Goal: Feedback & Contribution: Submit feedback/report problem

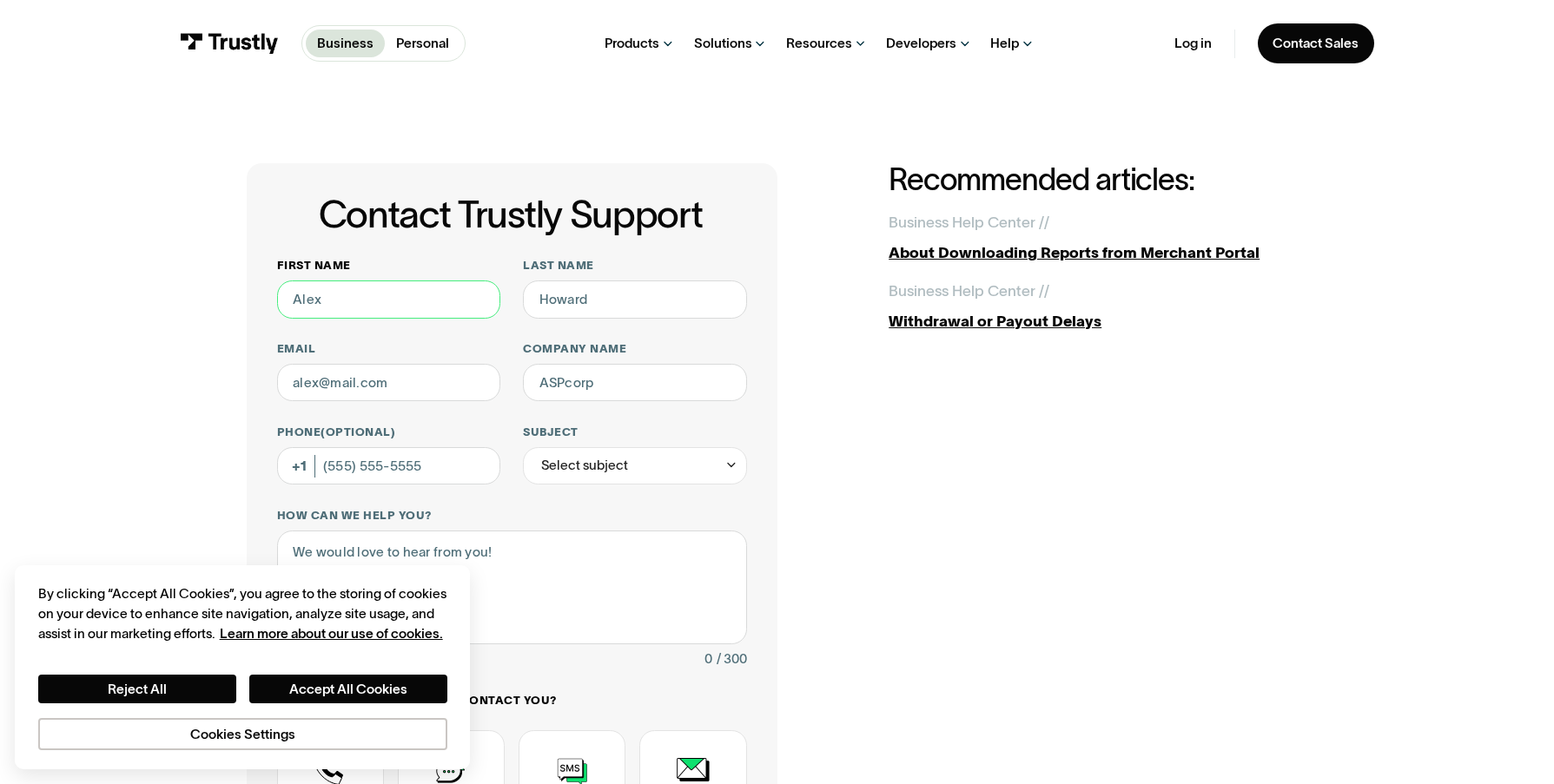
click at [358, 296] on input "First name" at bounding box center [389, 299] width 224 height 38
type input "Jeff"
type input "Hurley"
type input "jeff.hurleyjr@premierbankcard.com"
click at [588, 392] on input "Company name" at bounding box center [635, 382] width 224 height 38
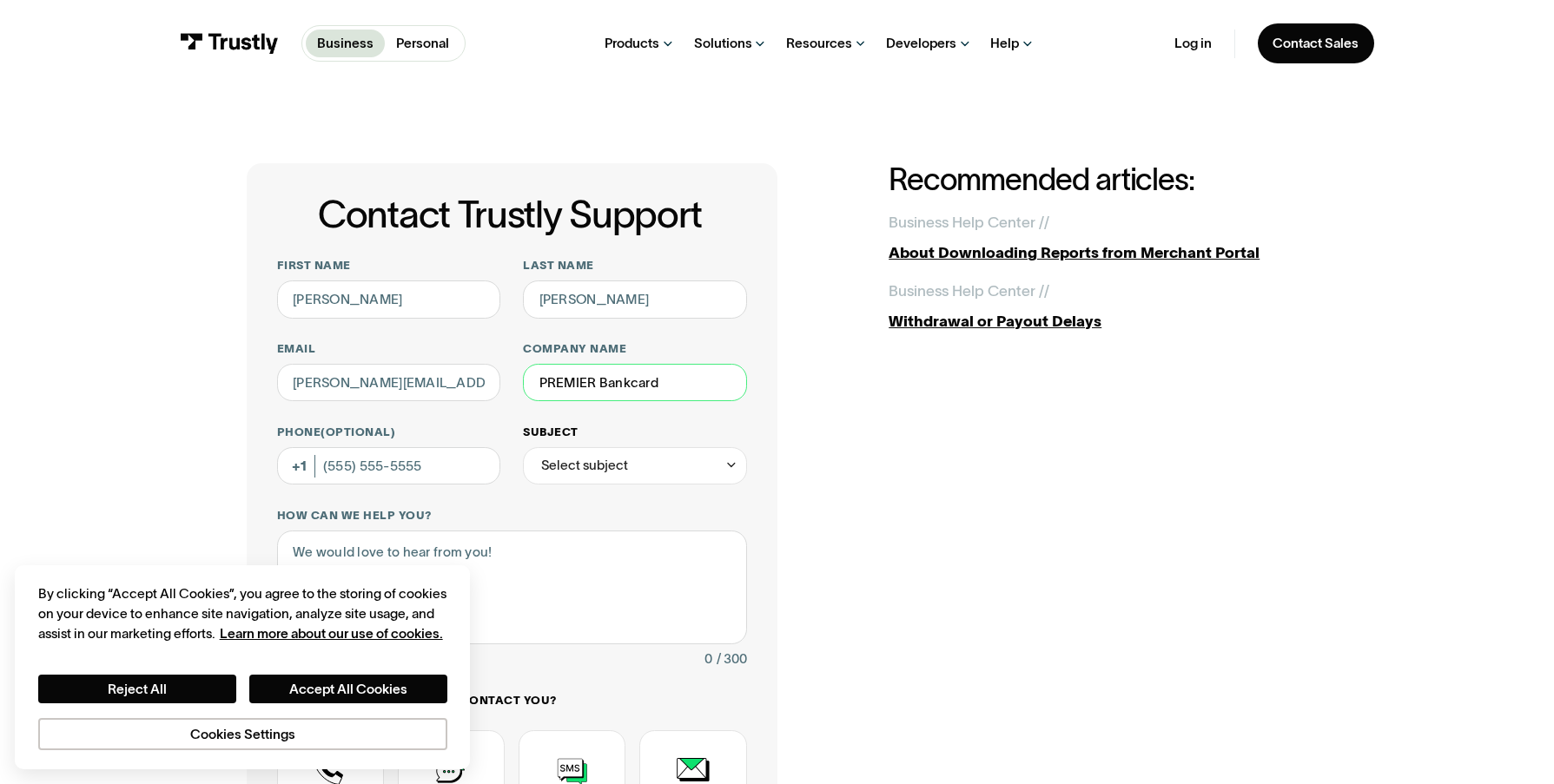
type input "PREMIER Bankcard"
click at [730, 469] on icon "Contact Trustly Support" at bounding box center [731, 465] width 14 height 15
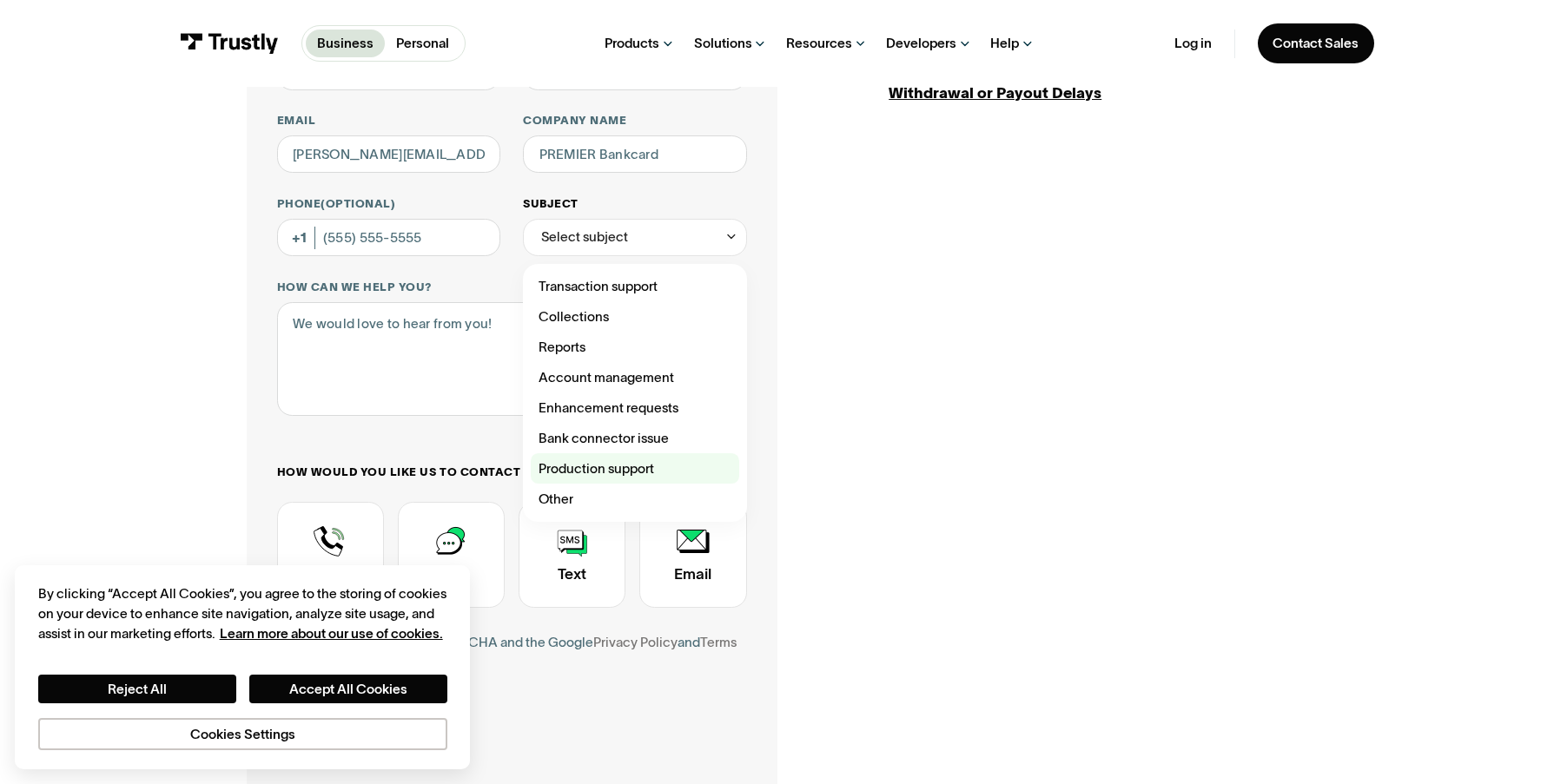
scroll to position [232, 0]
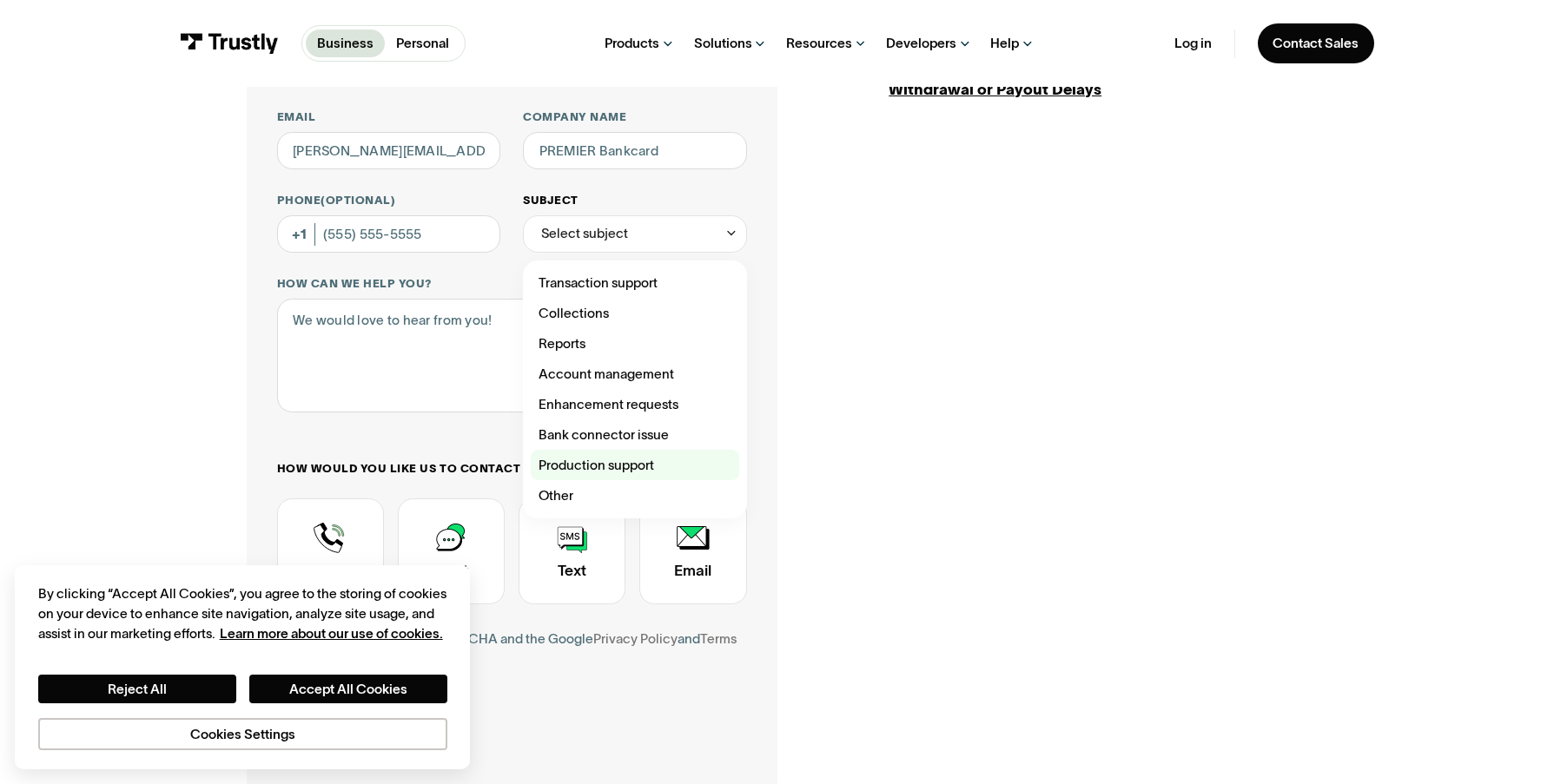
click at [635, 462] on div "Contact Trustly Support" at bounding box center [634, 465] width 209 height 30
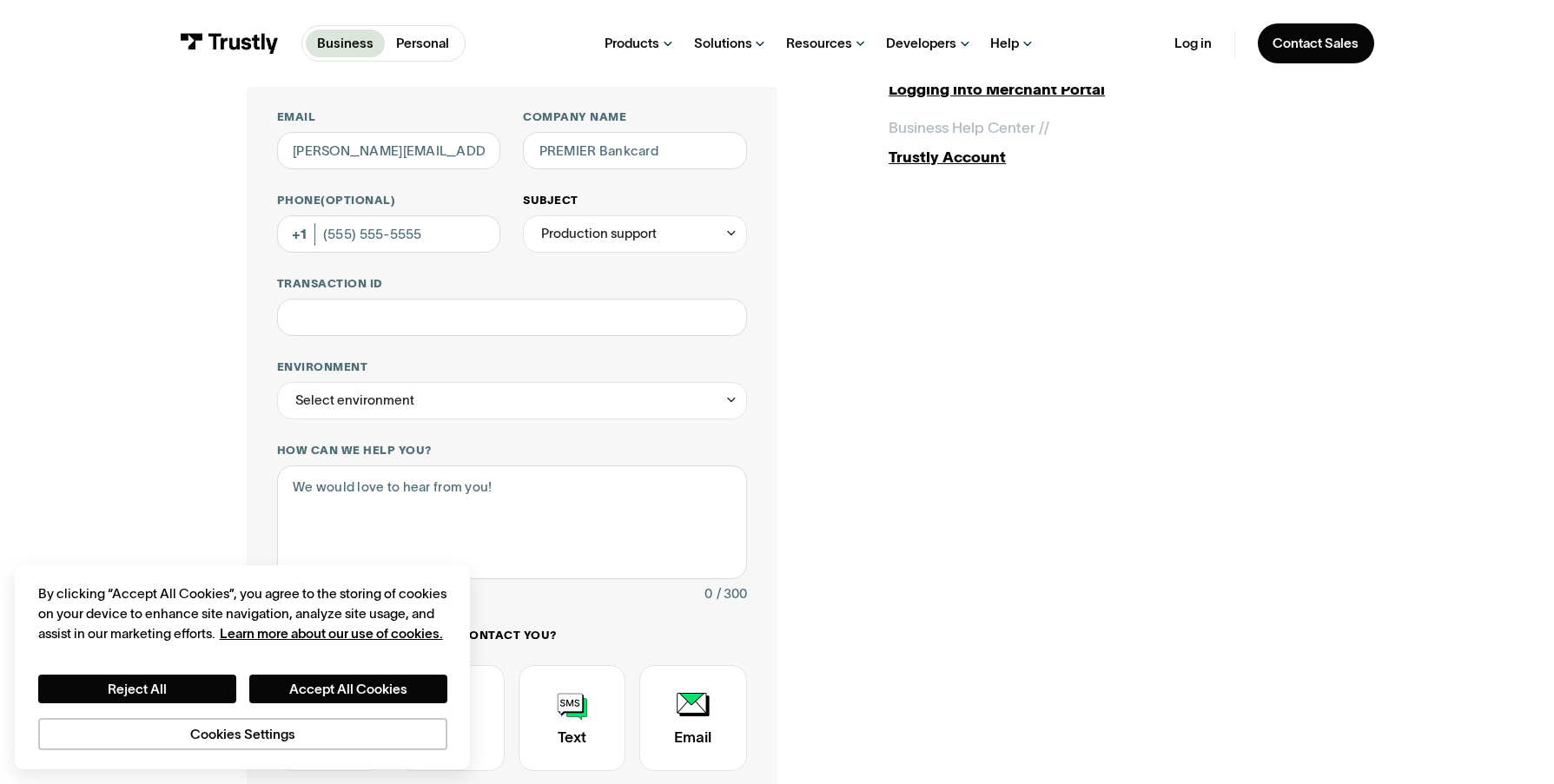
click at [674, 245] on div "Production support" at bounding box center [635, 234] width 224 height 38
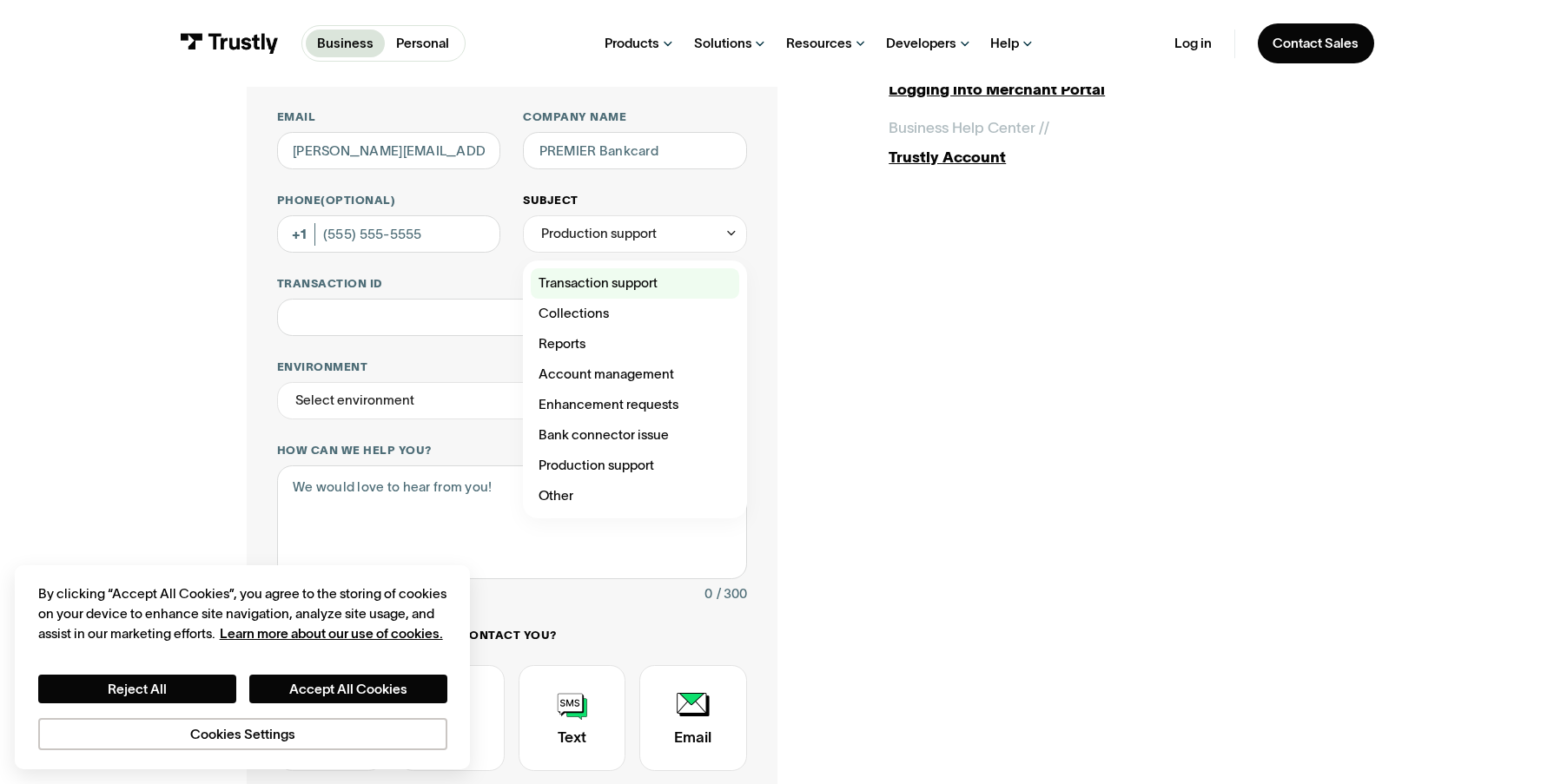
click at [662, 278] on div "Contact Trustly Support" at bounding box center [634, 283] width 209 height 30
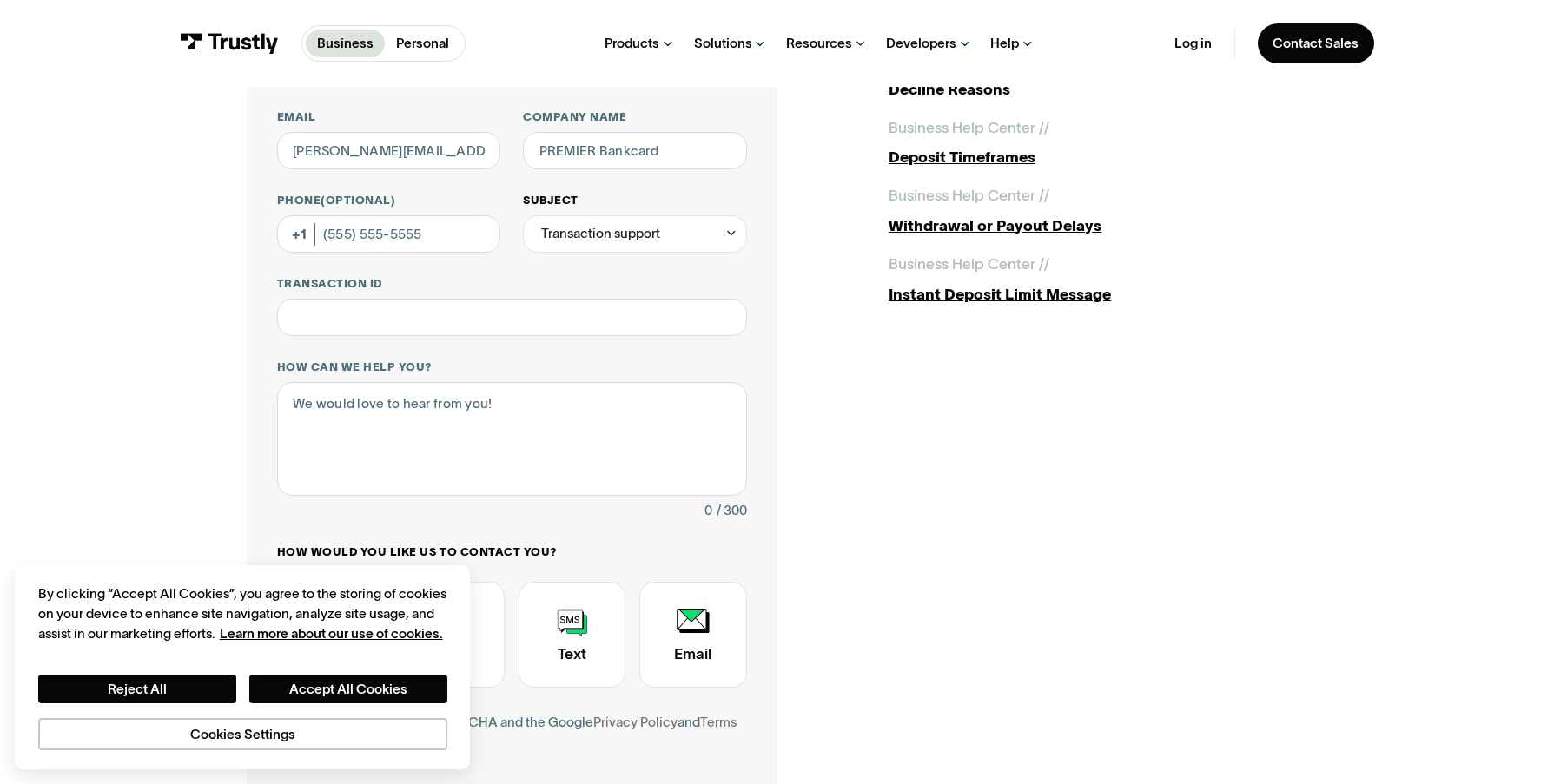
click at [671, 236] on div "Transaction support" at bounding box center [635, 234] width 224 height 38
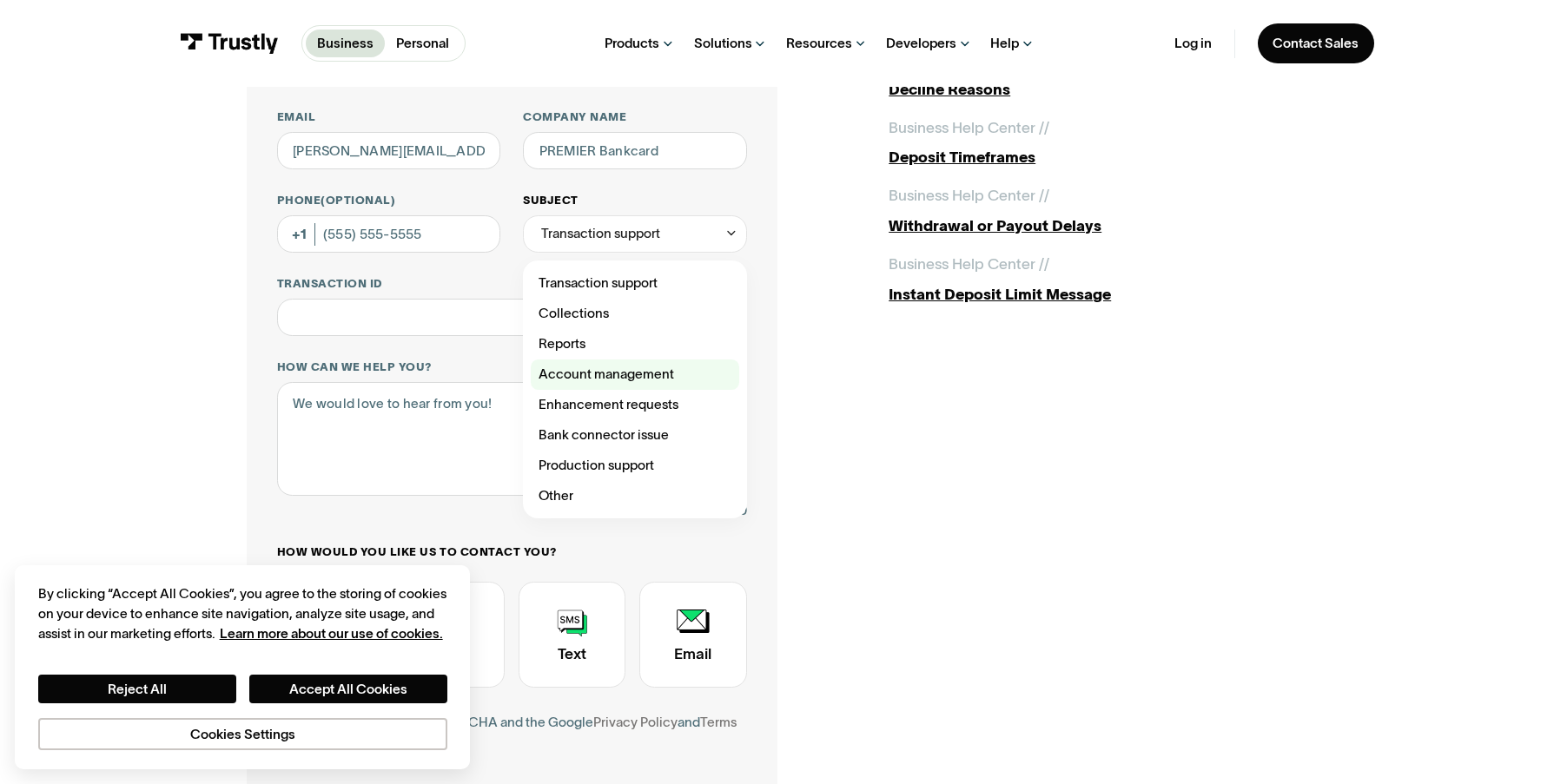
click at [625, 374] on div "Contact Trustly Support" at bounding box center [634, 374] width 209 height 30
type input "**********"
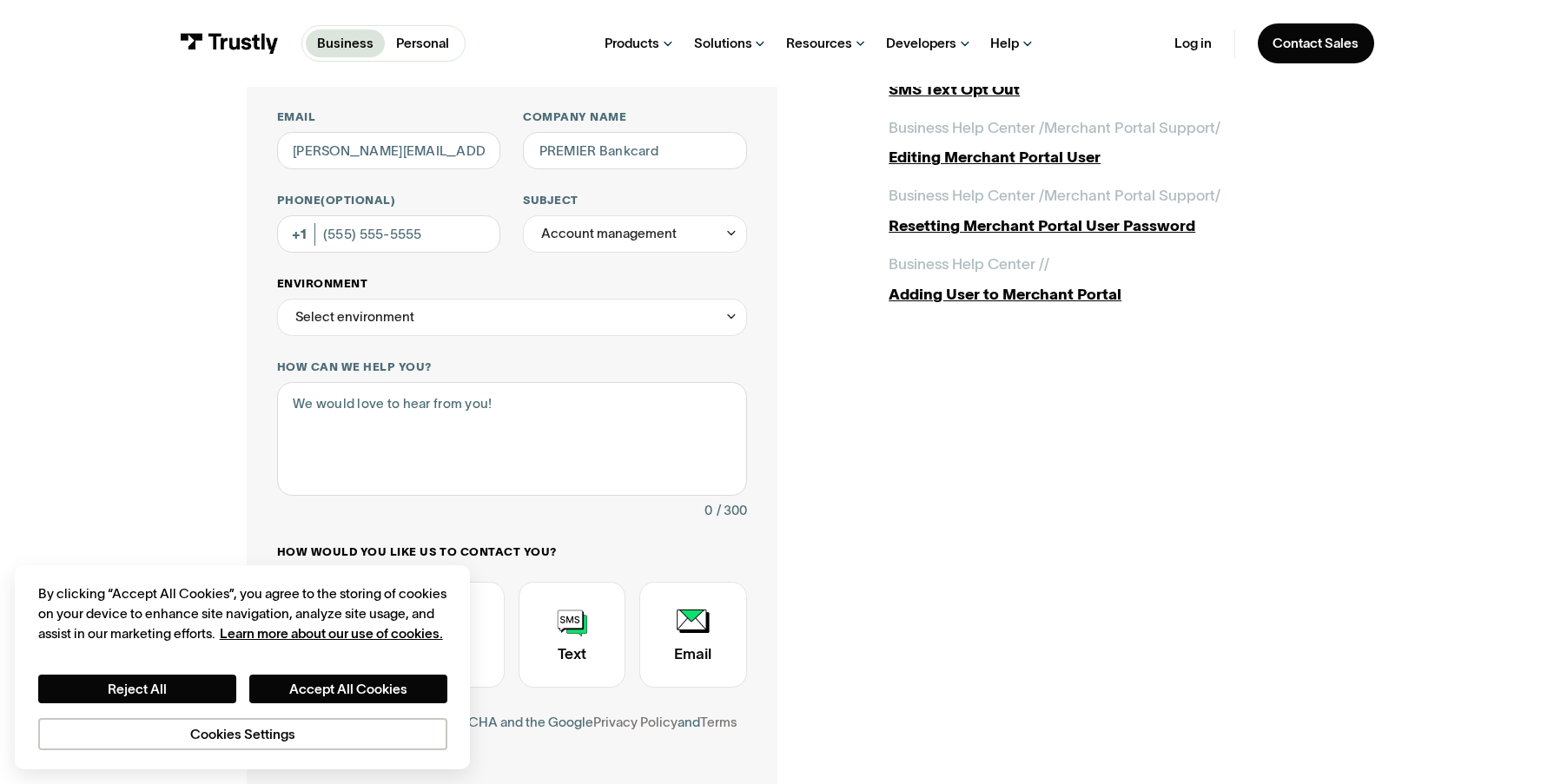
click at [729, 318] on icon "Contact Trustly Support" at bounding box center [731, 316] width 14 height 15
click at [313, 393] on div "Contact Trustly Support" at bounding box center [512, 397] width 455 height 30
type input "**********"
click at [360, 685] on button "Accept All Cookies" at bounding box center [348, 689] width 198 height 28
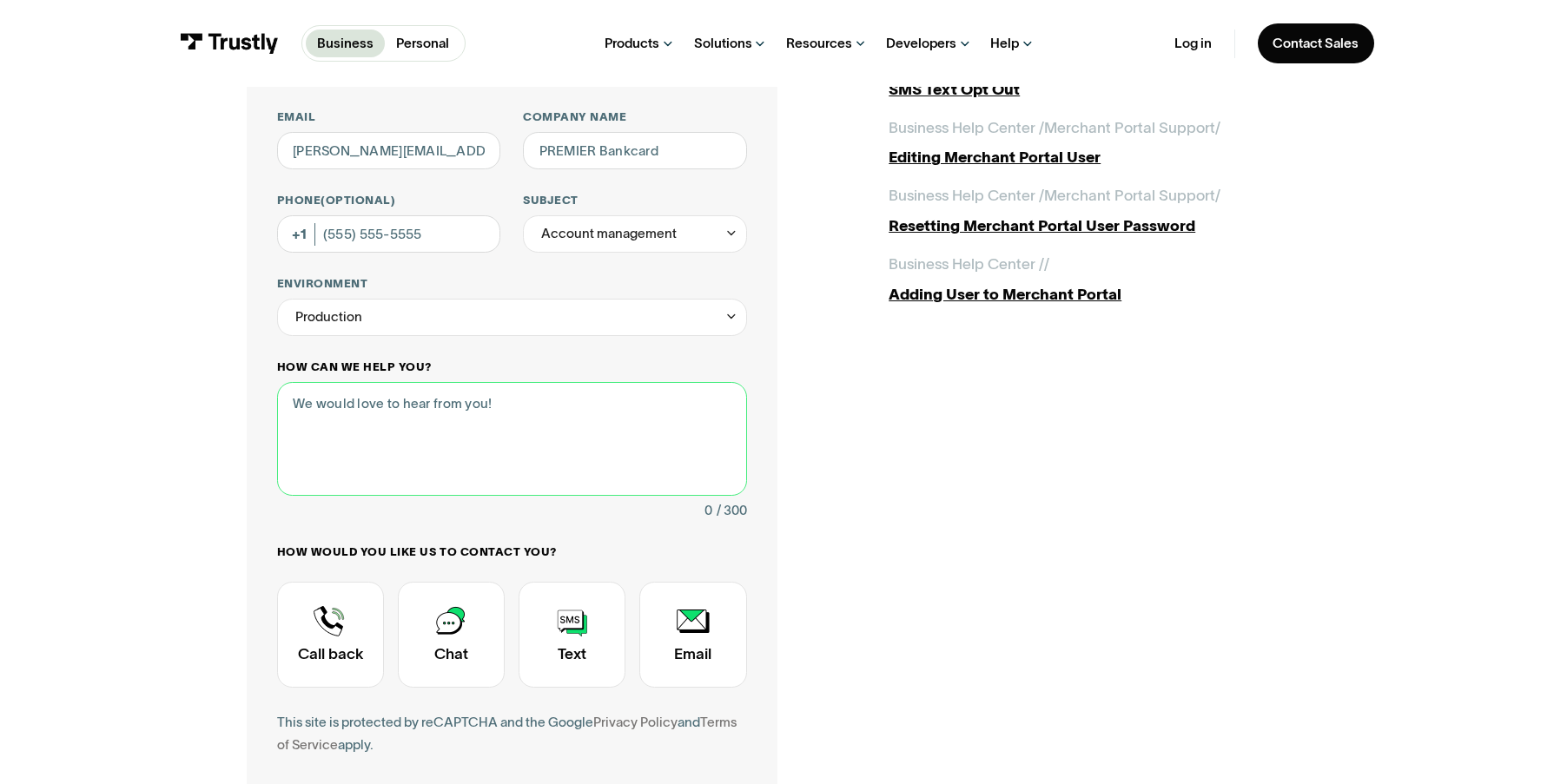
click at [325, 406] on textarea "How can we help you?" at bounding box center [512, 439] width 470 height 114
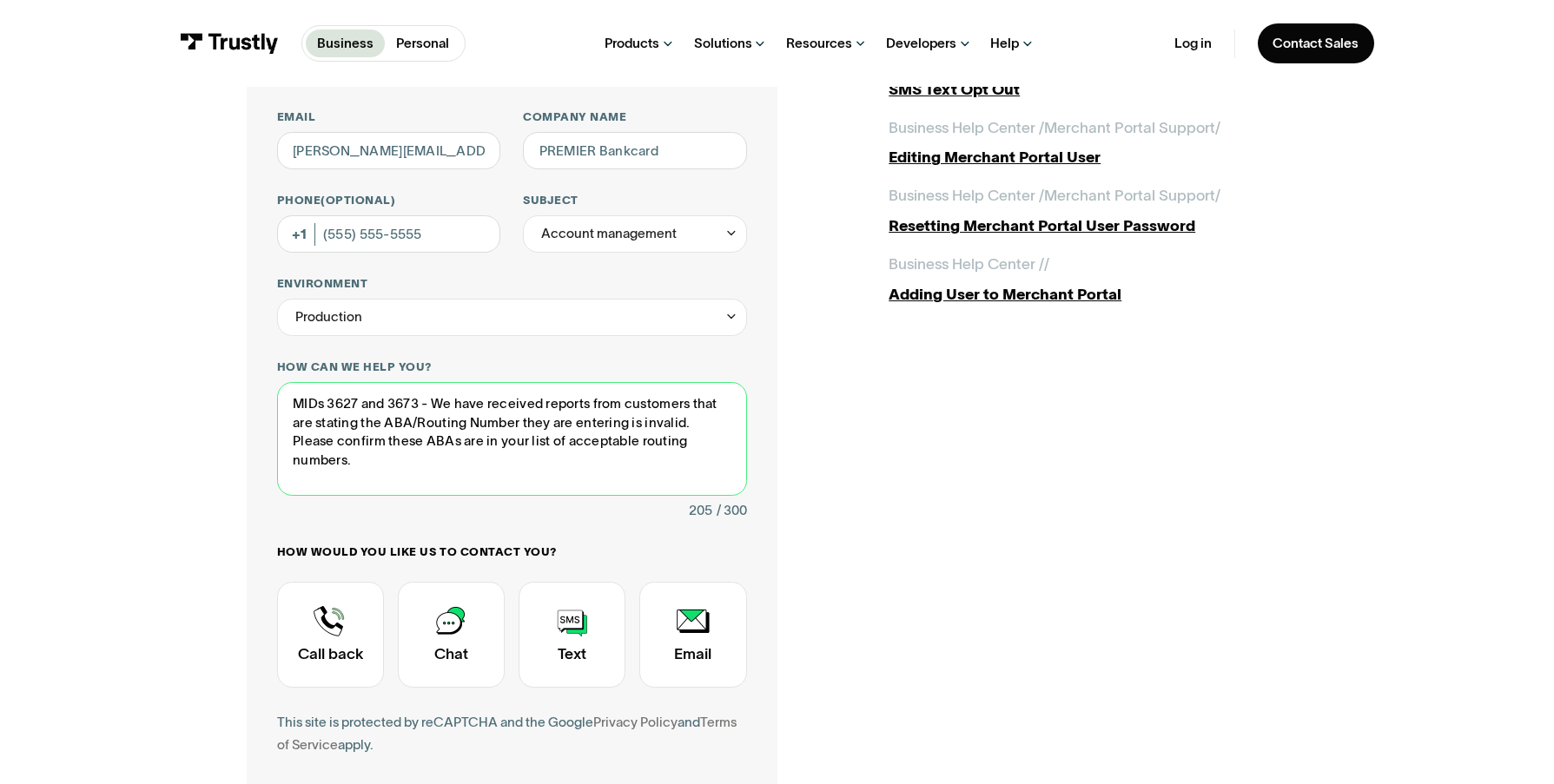
paste textarea "124303201"
paste textarea "251481614"
paste textarea "284085375"
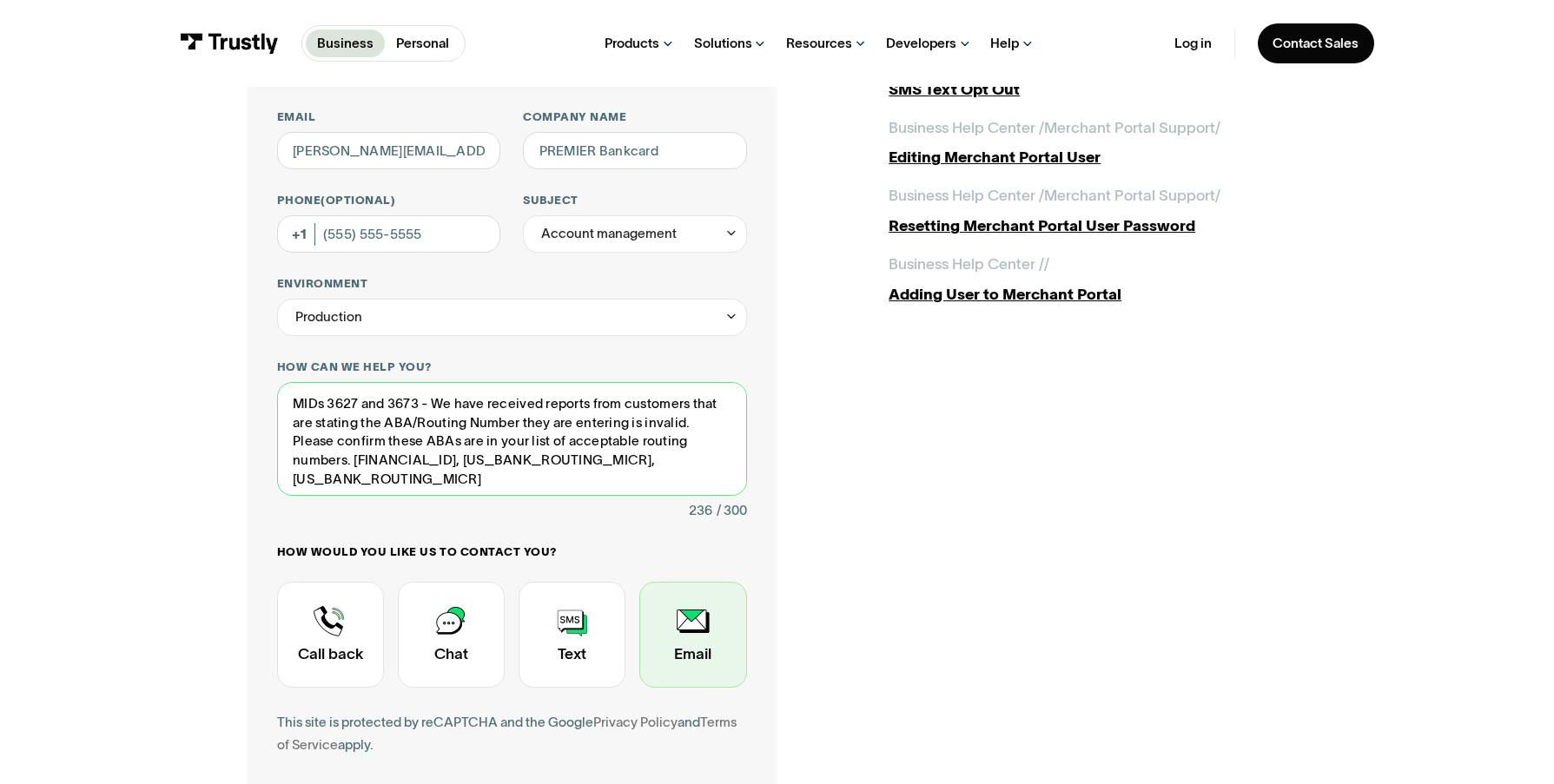
type textarea "MIDs 3627 and 3673 - We have received reports from customers that are stating t…"
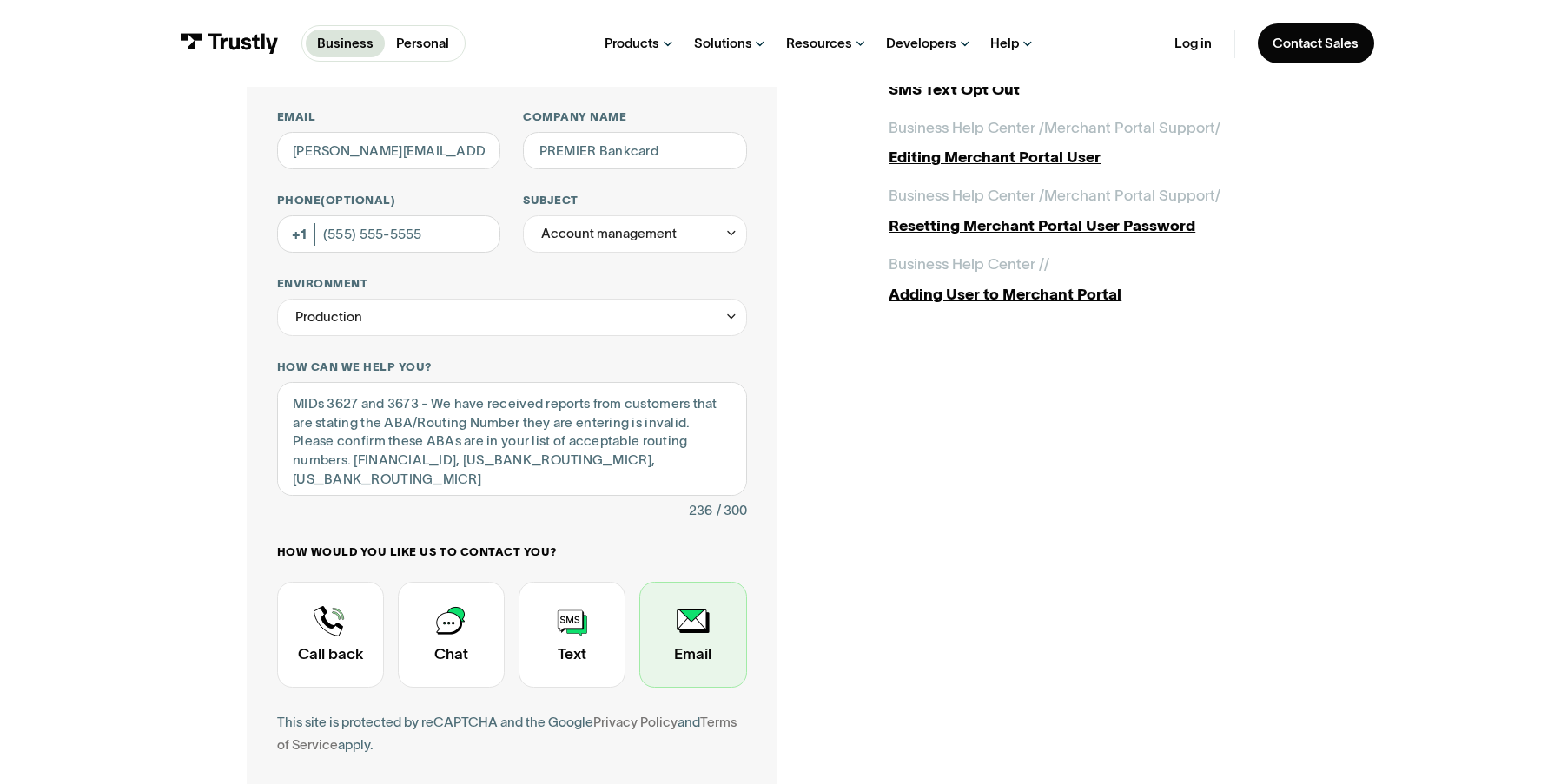
click at [683, 646] on div "Contact Trustly Support" at bounding box center [692, 635] width 107 height 107
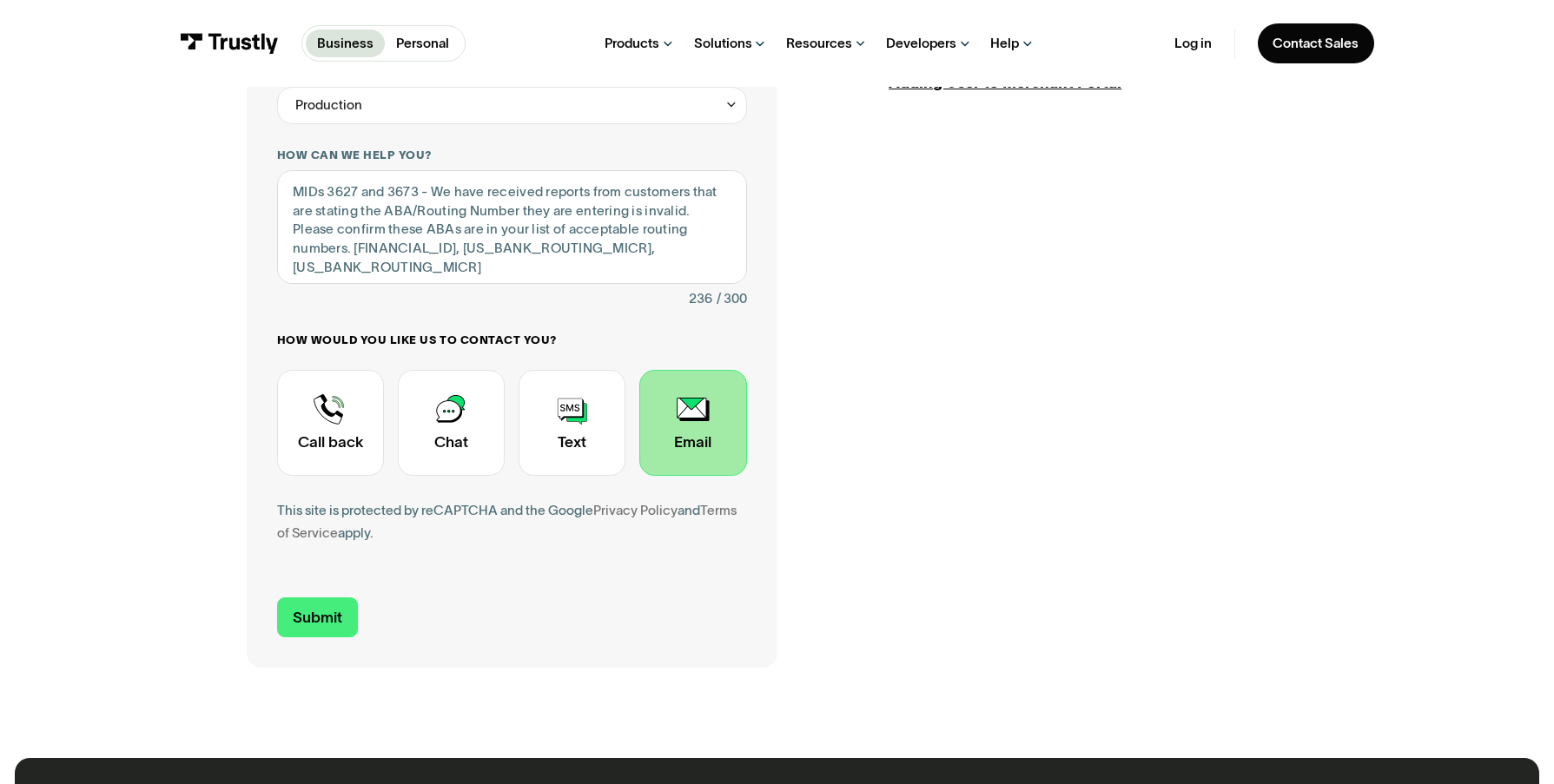
scroll to position [463, 0]
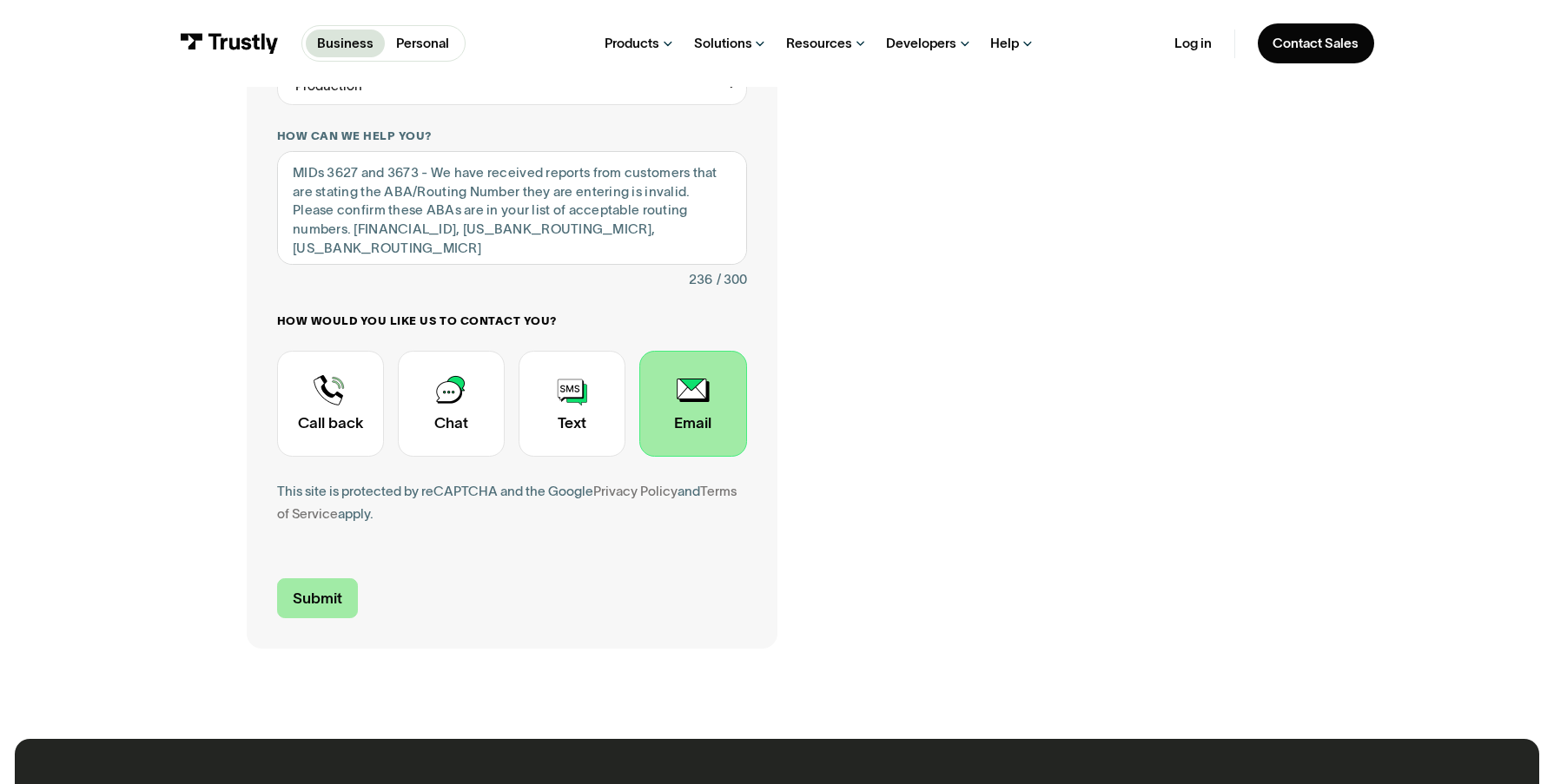
click at [309, 598] on input "Submit" at bounding box center [318, 598] width 81 height 40
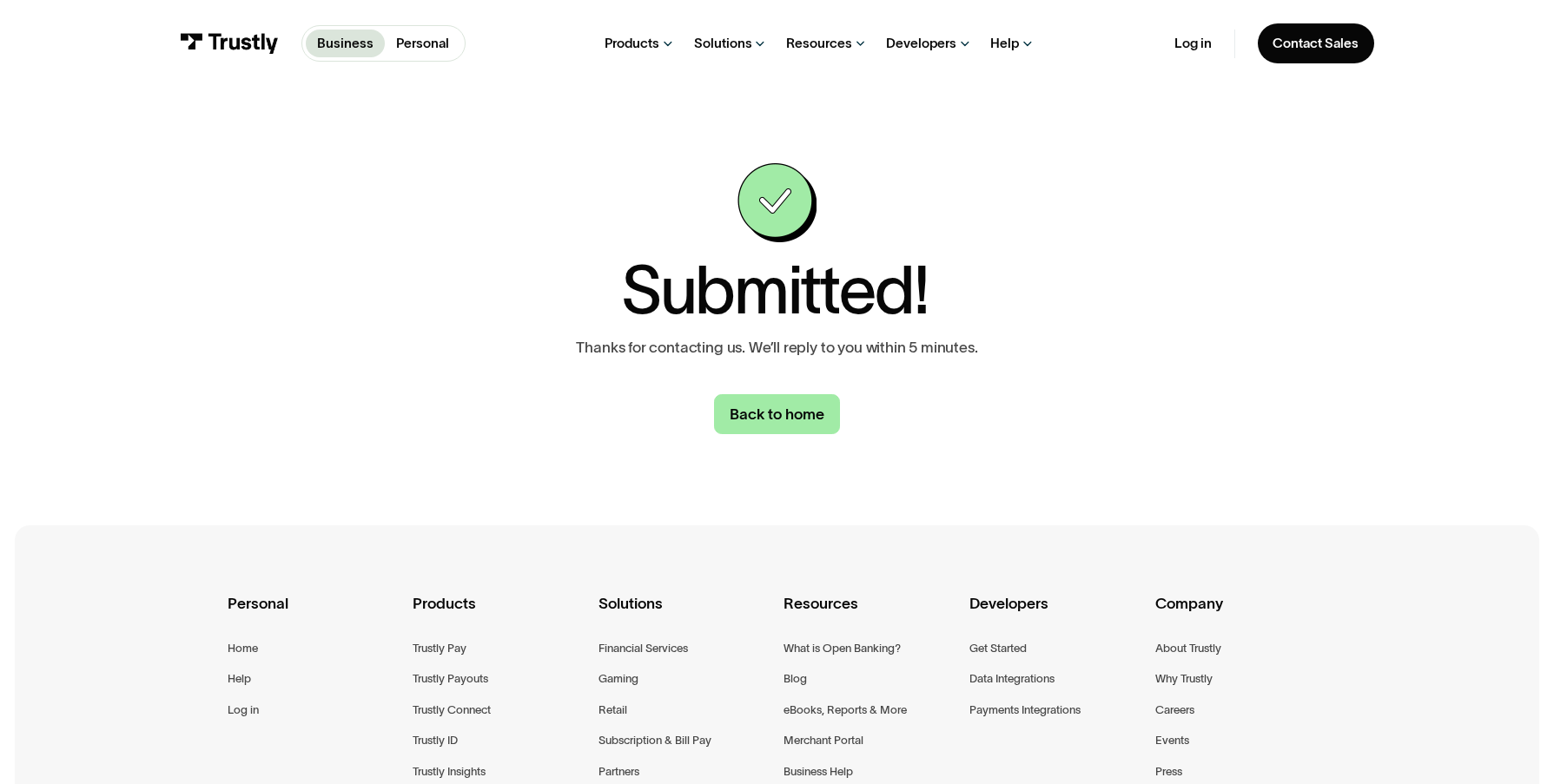
click at [766, 416] on link "Back to home" at bounding box center [777, 414] width 126 height 40
